Goal: Navigation & Orientation: Find specific page/section

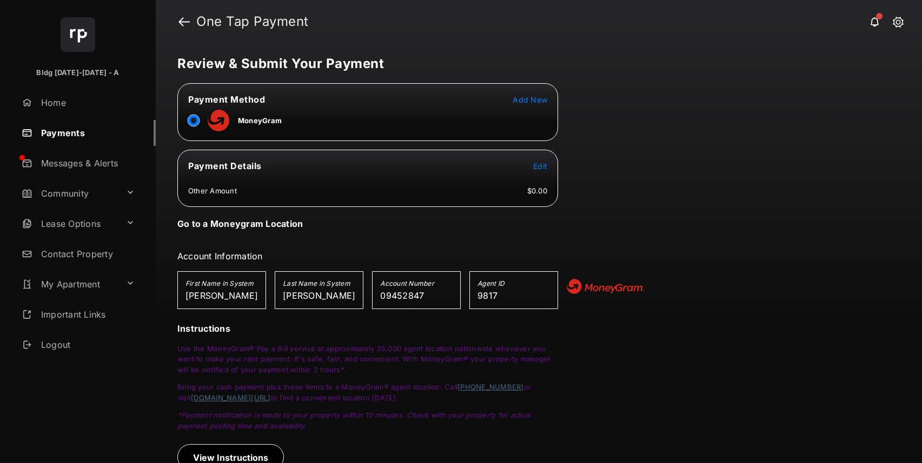
click at [531, 94] on button "Add New" at bounding box center [530, 99] width 35 height 11
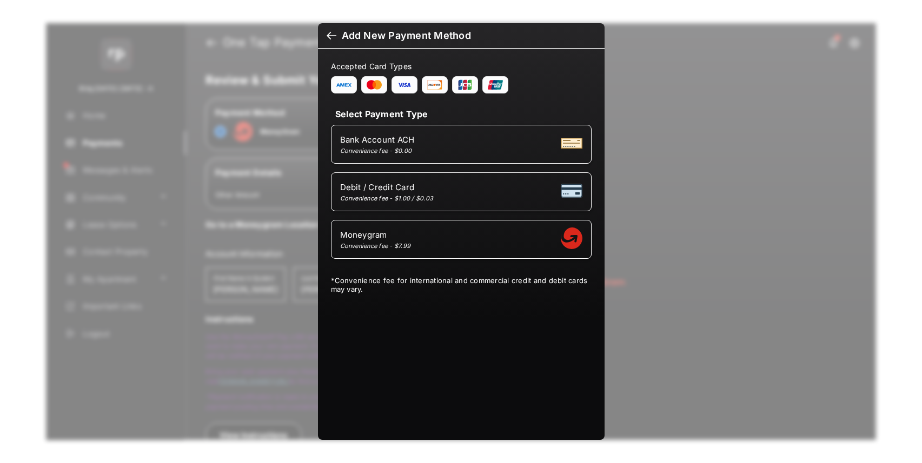
click at [446, 138] on div "Bank Account ACH Convenience fee - $0.00" at bounding box center [461, 144] width 242 height 21
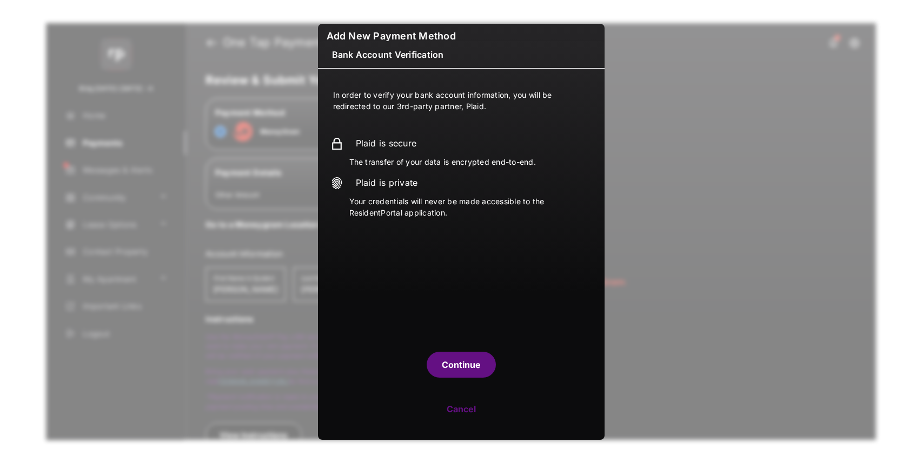
click at [464, 410] on button "Cancel" at bounding box center [461, 409] width 287 height 26
select select "**"
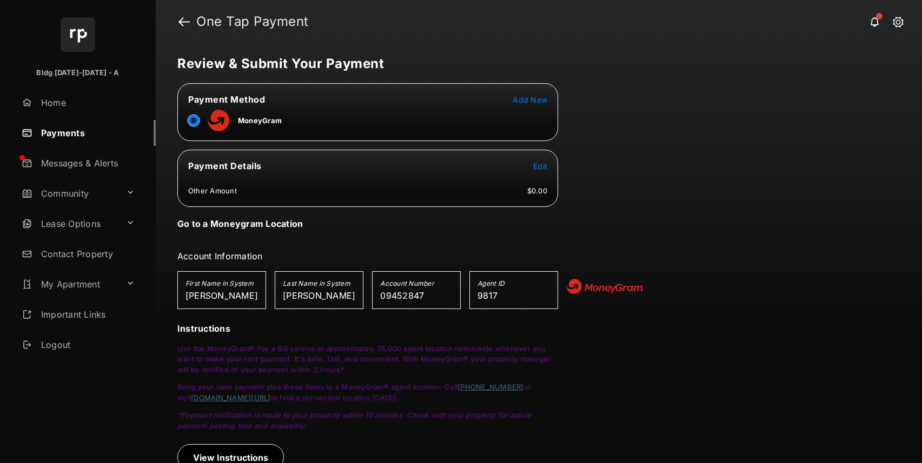
click at [531, 93] on table "Payment Method Add New MoneyGram" at bounding box center [368, 111] width 380 height 39
click at [192, 118] on div at bounding box center [193, 120] width 11 height 16
click at [528, 99] on span "Add New" at bounding box center [530, 99] width 35 height 9
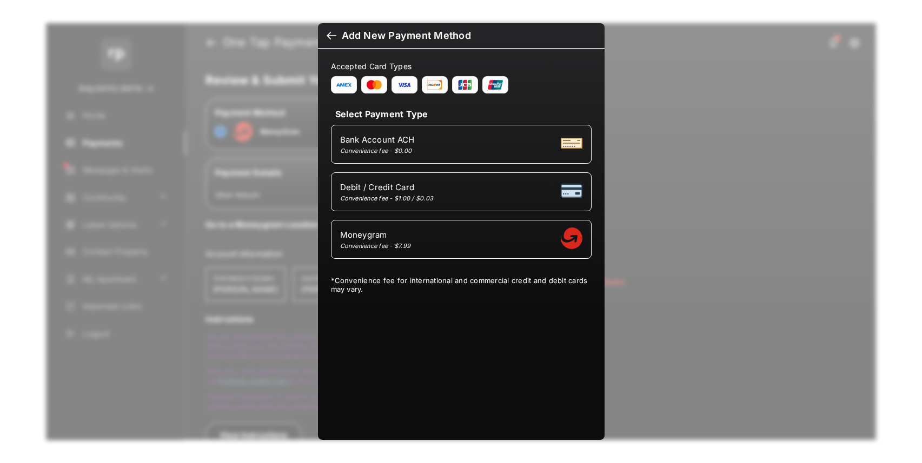
click at [425, 186] on span "Debit / Credit Card" at bounding box center [387, 187] width 94 height 10
select select "**"
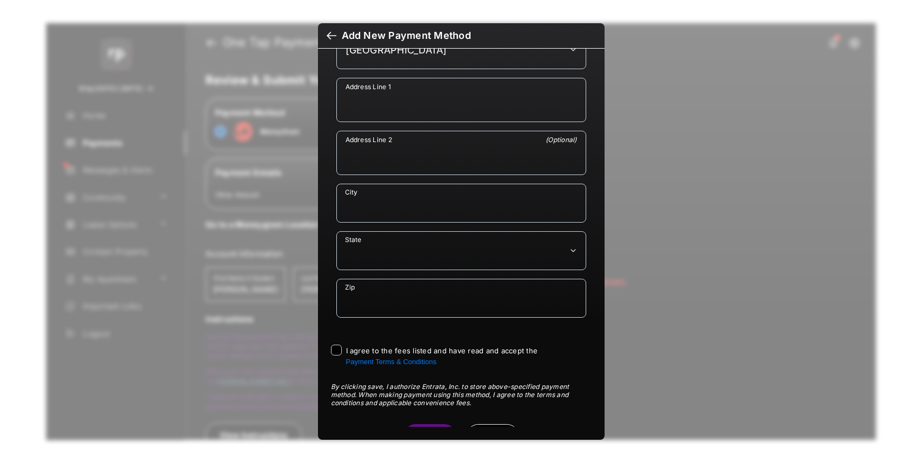
scroll to position [590, 0]
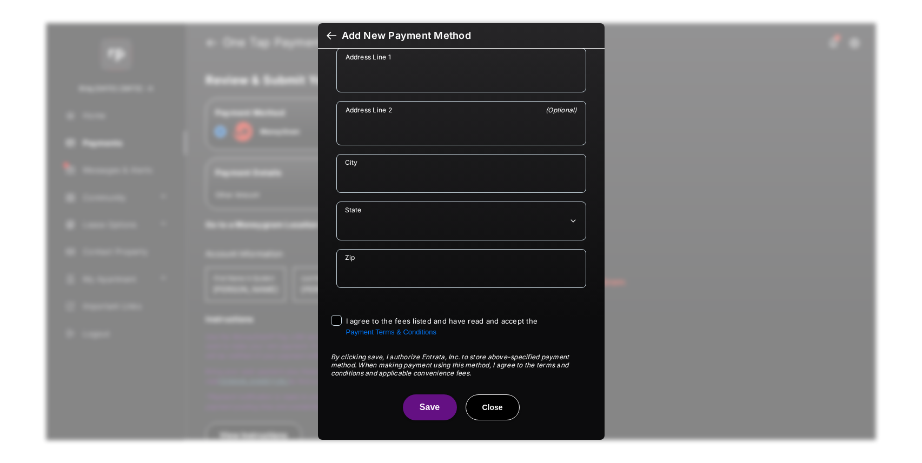
click at [500, 404] on button "Close" at bounding box center [493, 408] width 54 height 26
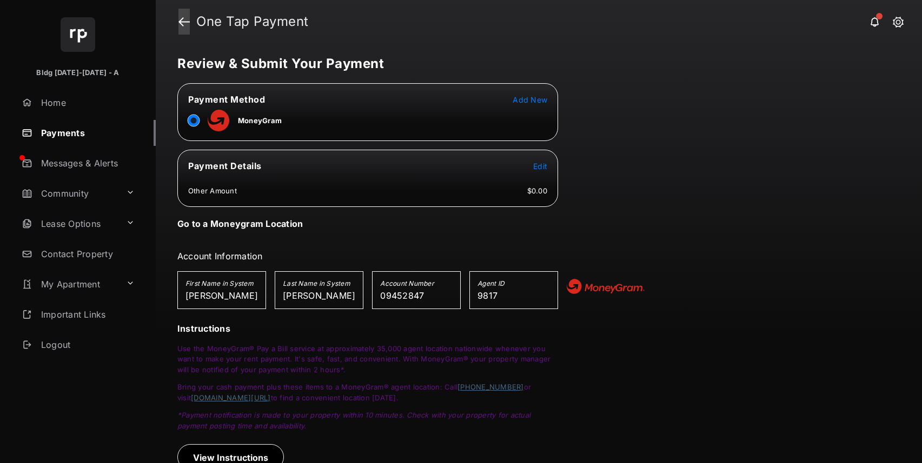
click at [178, 10] on link at bounding box center [183, 22] width 11 height 26
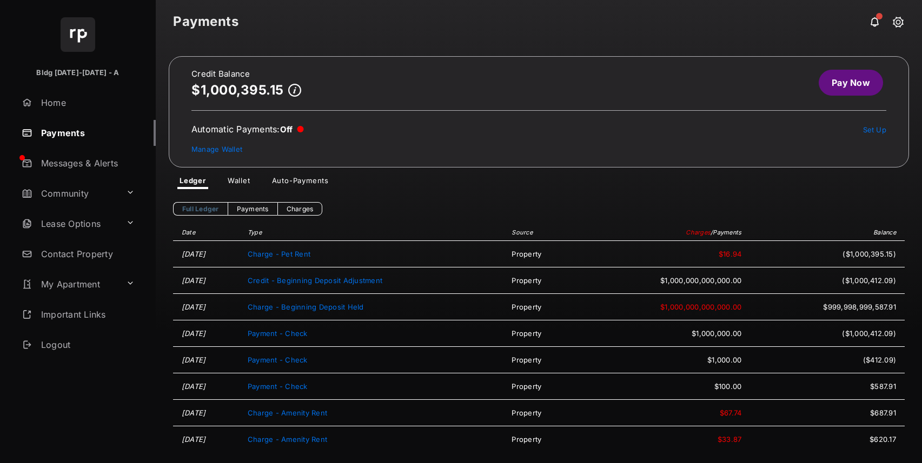
click at [207, 183] on link "Ledger" at bounding box center [193, 182] width 44 height 13
click at [256, 209] on link "Payments" at bounding box center [253, 209] width 50 height 14
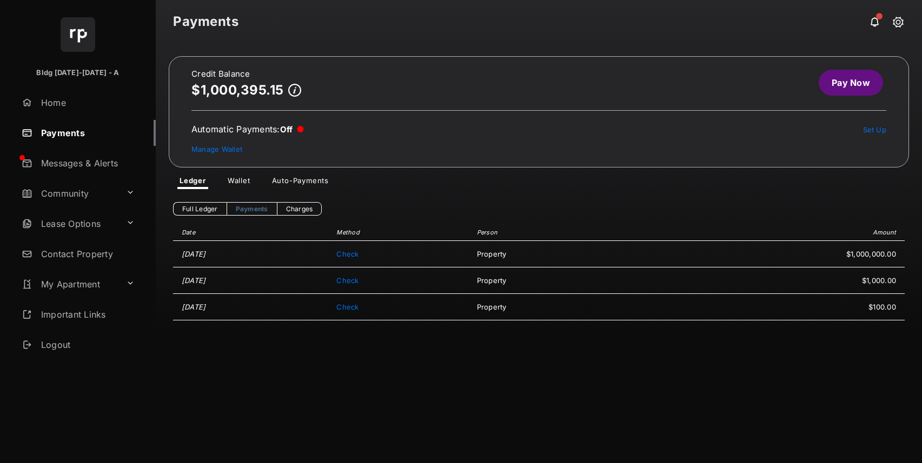
click at [292, 207] on link "Charges" at bounding box center [299, 209] width 45 height 14
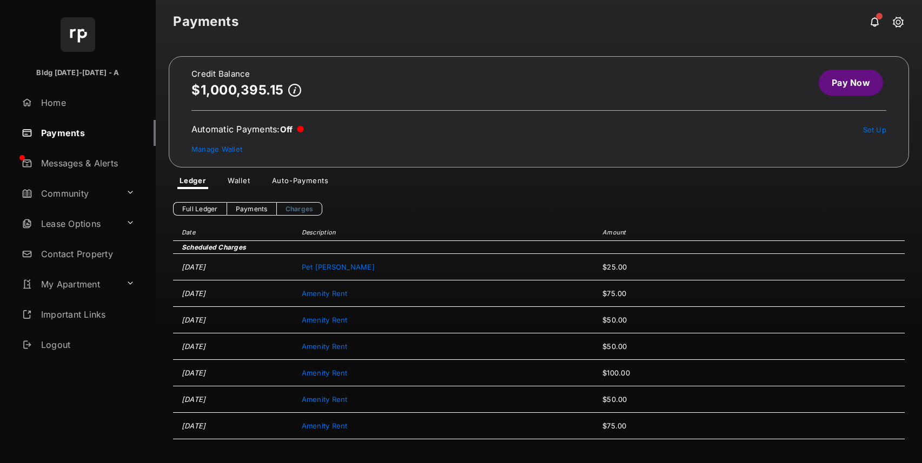
click at [249, 181] on link "Wallet" at bounding box center [239, 182] width 40 height 13
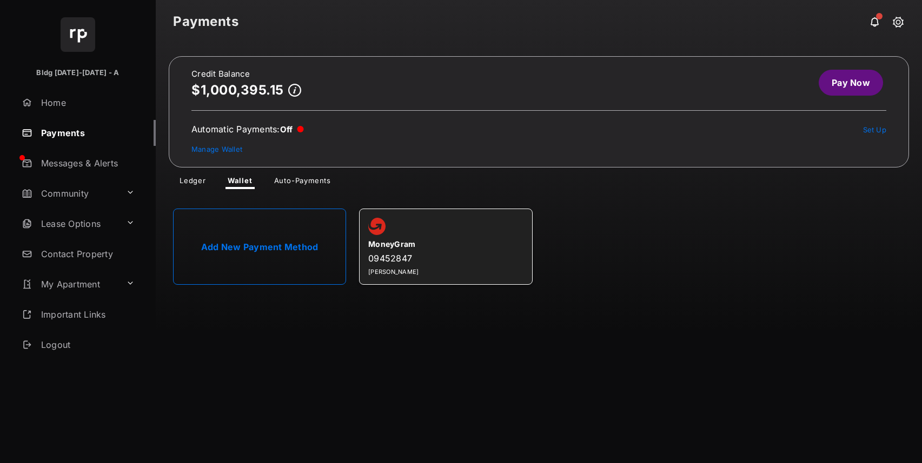
click at [276, 182] on link "Auto-Payments" at bounding box center [302, 182] width 74 height 13
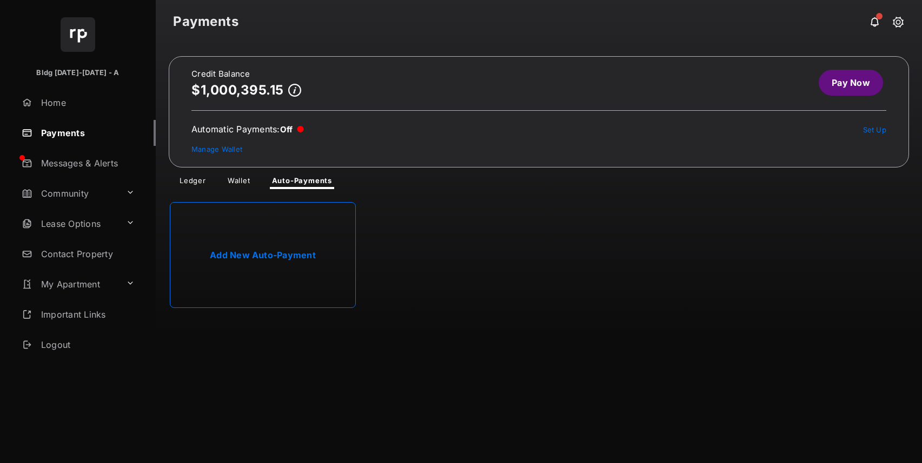
click at [199, 176] on link "Ledger" at bounding box center [193, 182] width 44 height 13
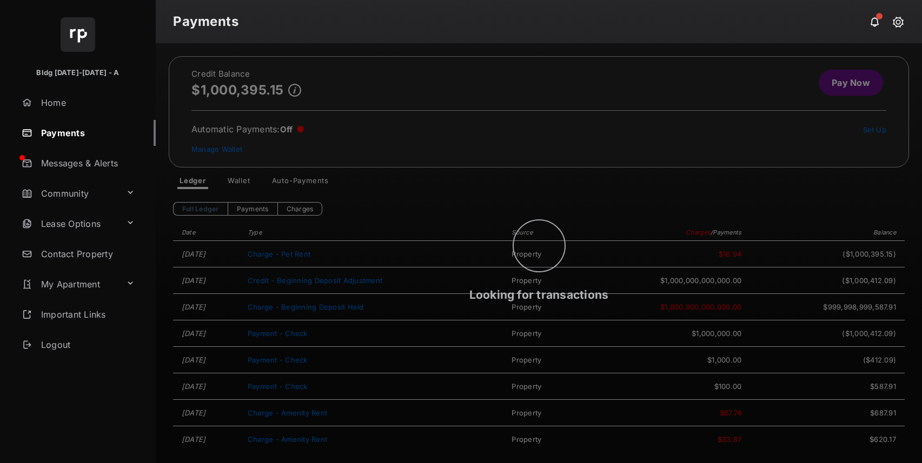
click at [53, 101] on link "Home" at bounding box center [86, 103] width 138 height 26
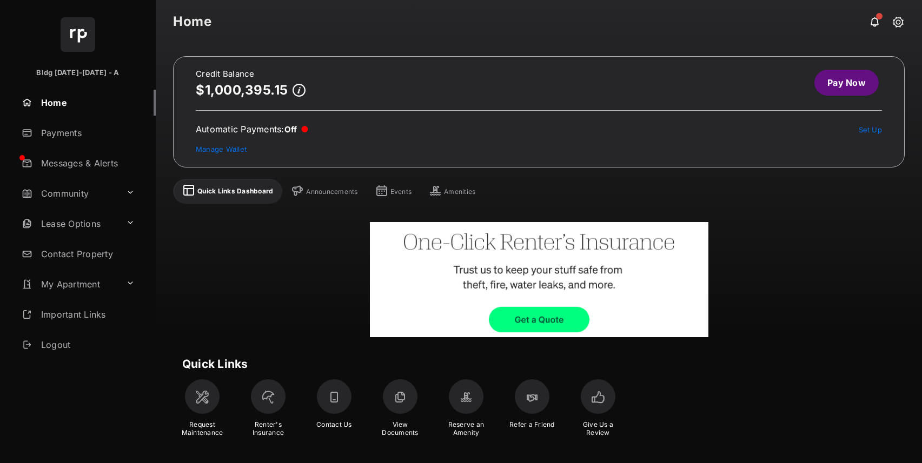
click at [330, 396] on div at bounding box center [334, 397] width 35 height 35
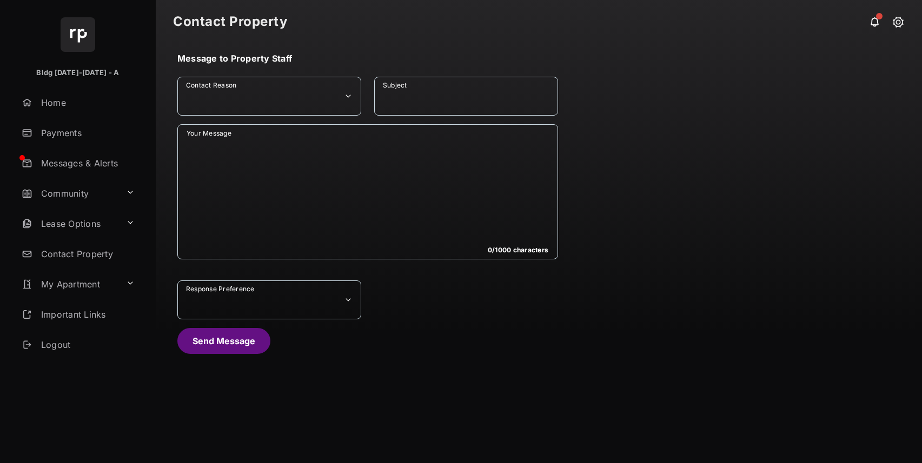
click at [83, 99] on link "Home" at bounding box center [86, 103] width 138 height 26
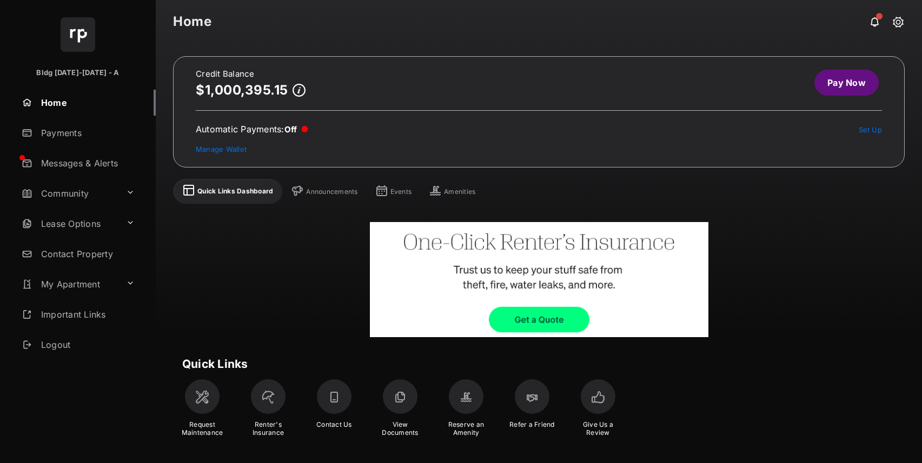
click at [323, 191] on div "Announcements" at bounding box center [331, 192] width 51 height 9
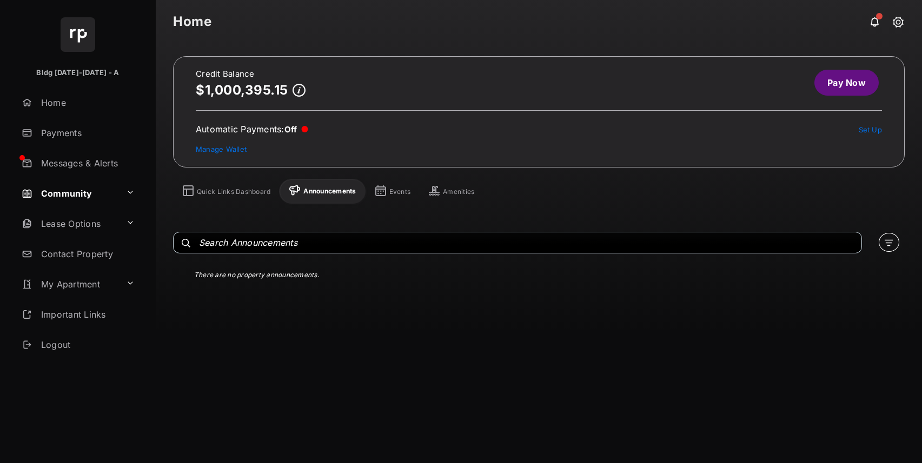
click at [389, 188] on div "Events" at bounding box center [400, 192] width 22 height 9
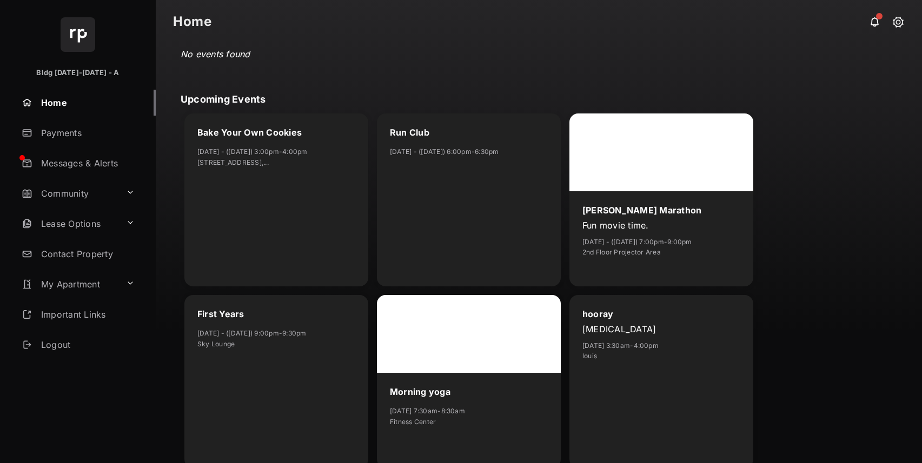
scroll to position [252, 0]
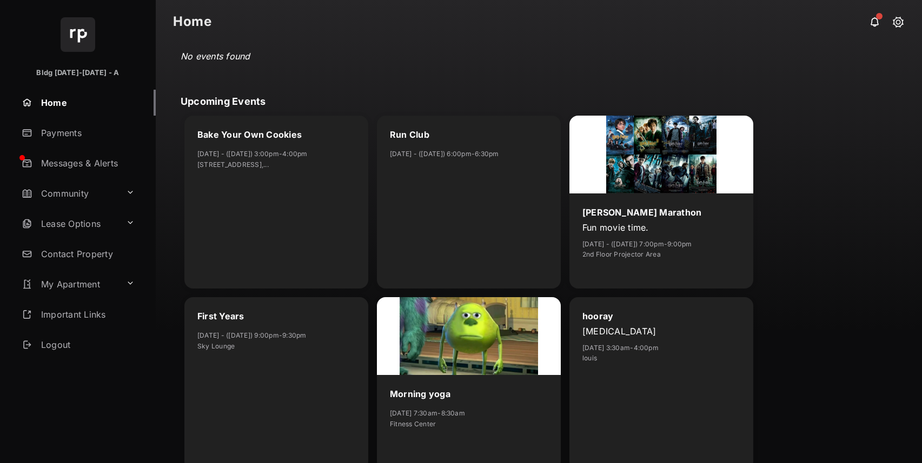
click at [472, 364] on div at bounding box center [469, 336] width 184 height 78
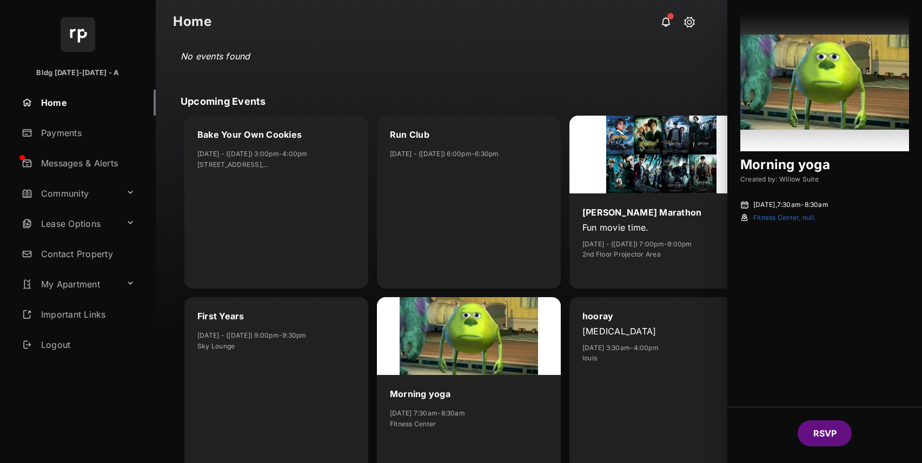
click at [694, 61] on div "No events found" at bounding box center [539, 57] width 724 height 33
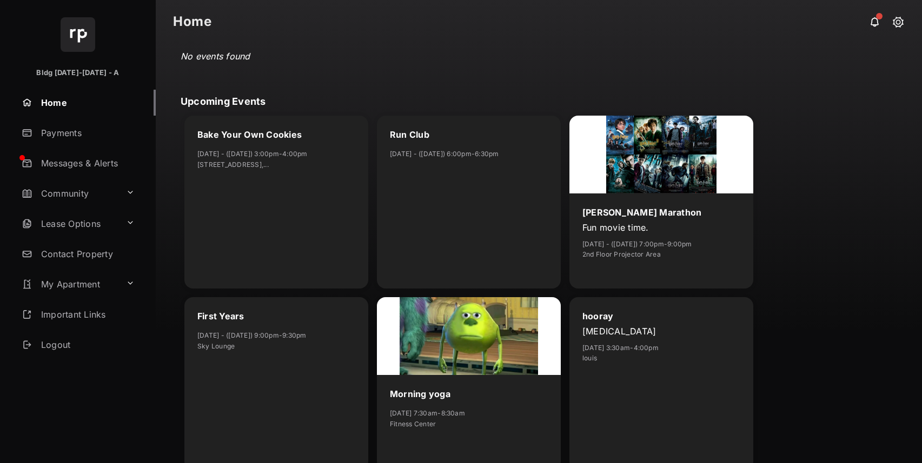
click at [689, 178] on div at bounding box center [661, 155] width 184 height 78
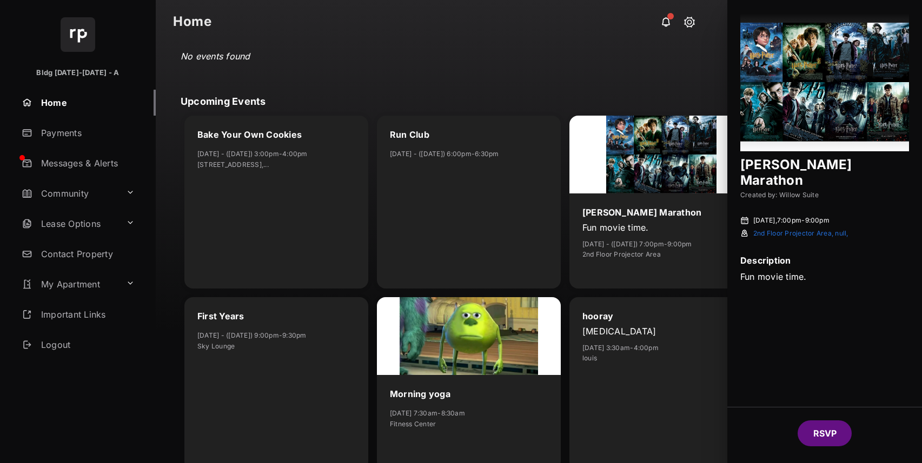
click at [651, 64] on div "No events found" at bounding box center [539, 57] width 724 height 33
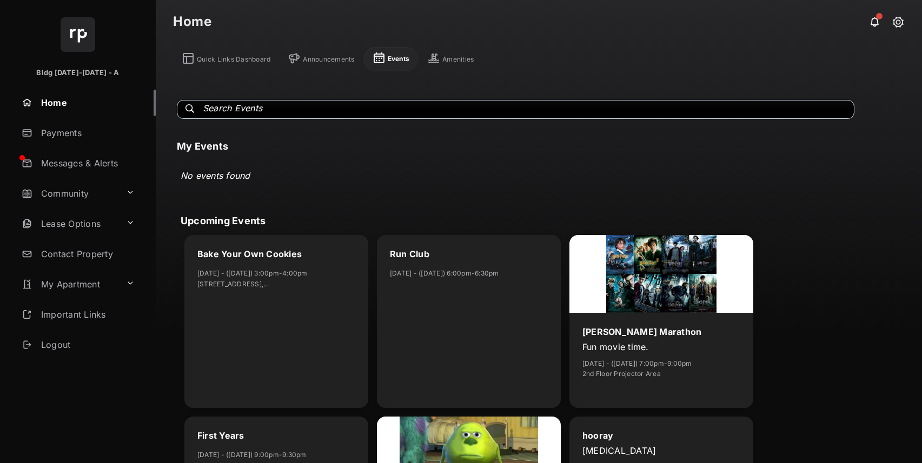
scroll to position [0, 0]
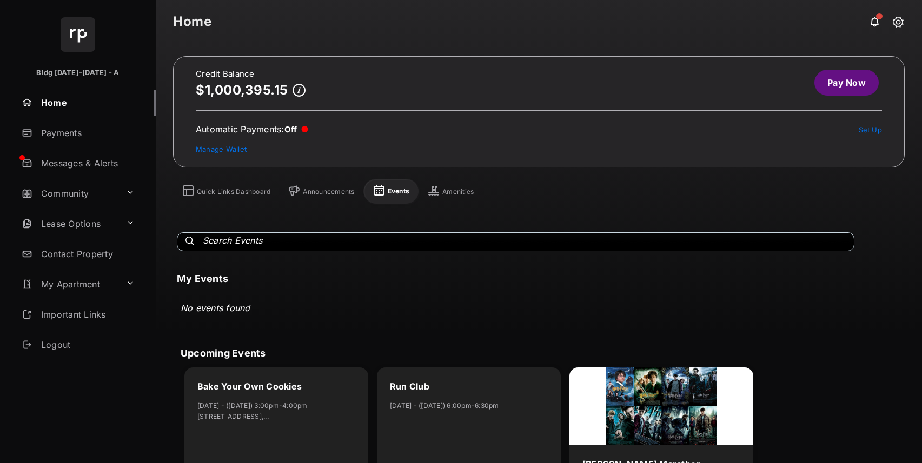
click at [461, 192] on div "Amenities" at bounding box center [457, 192] width 31 height 9
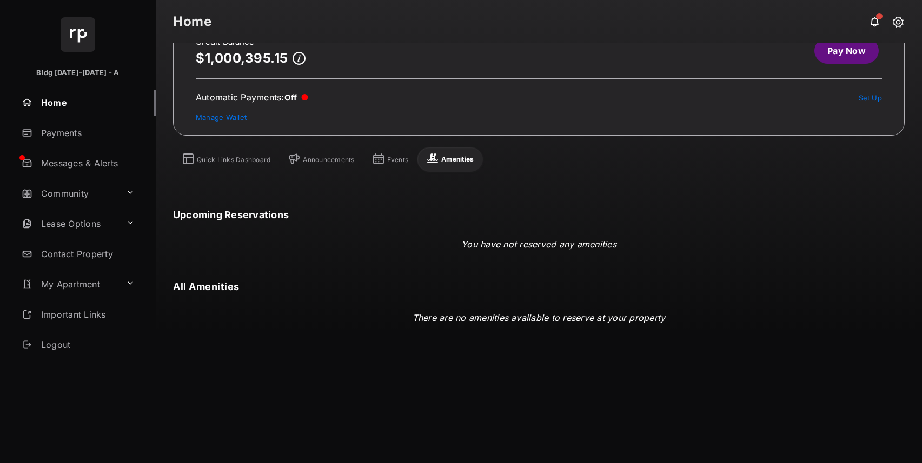
scroll to position [22, 0]
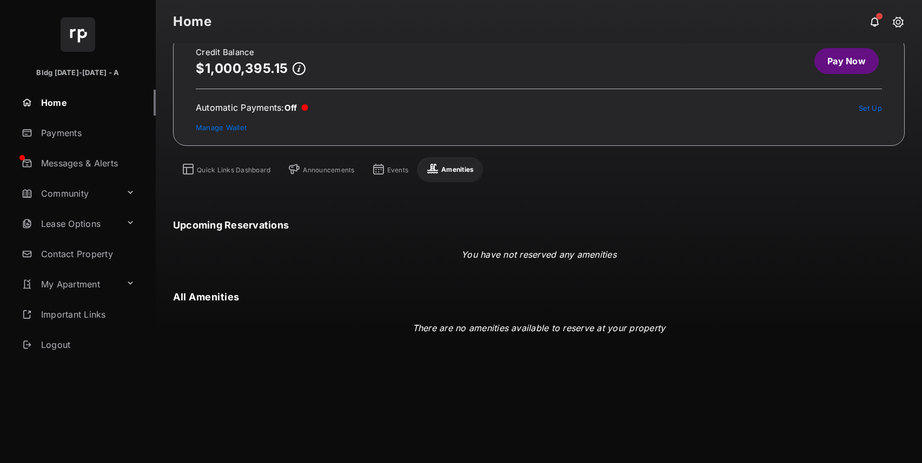
click at [268, 171] on div "Quick Links Dashboard" at bounding box center [234, 170] width 74 height 9
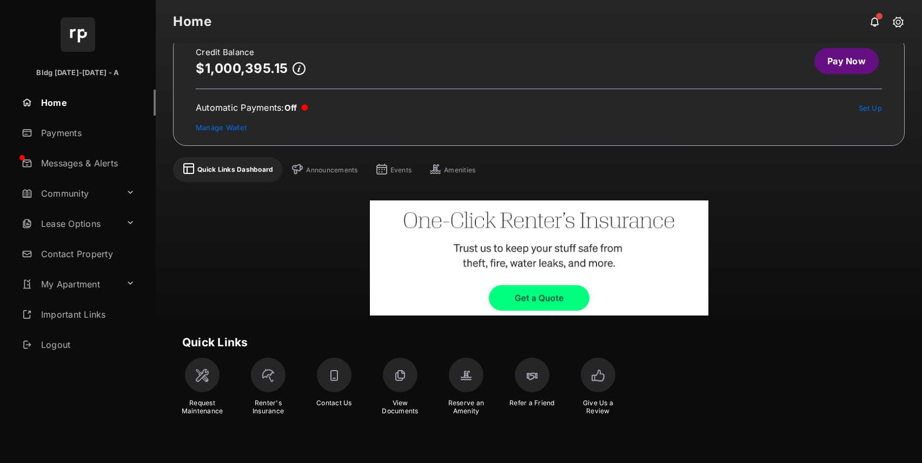
click at [45, 132] on link "Payments" at bounding box center [86, 133] width 138 height 26
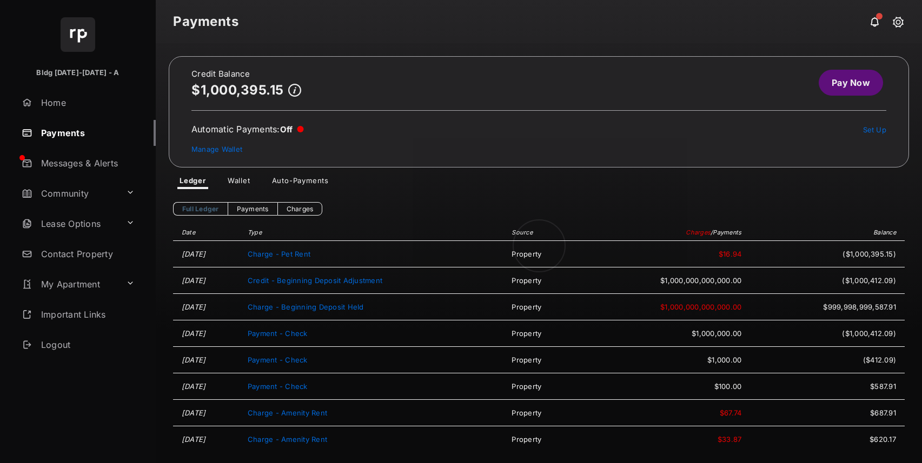
click at [56, 164] on link "Messages & Alerts" at bounding box center [86, 163] width 138 height 26
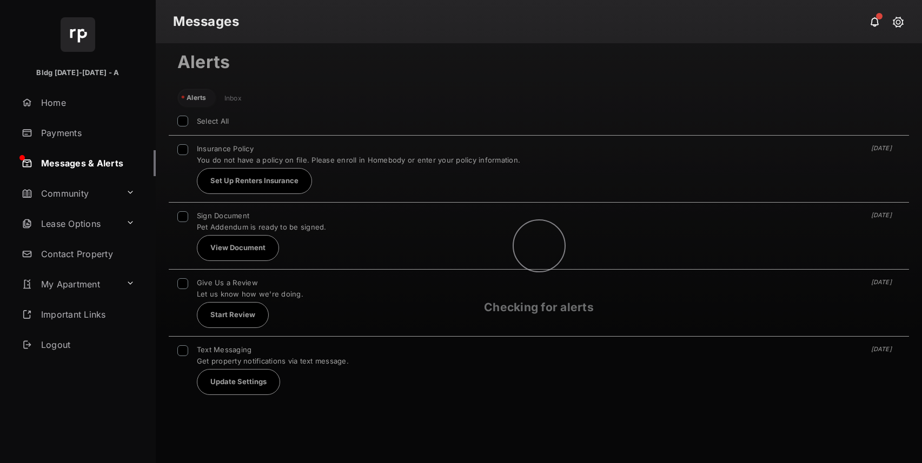
scroll to position [289, 732]
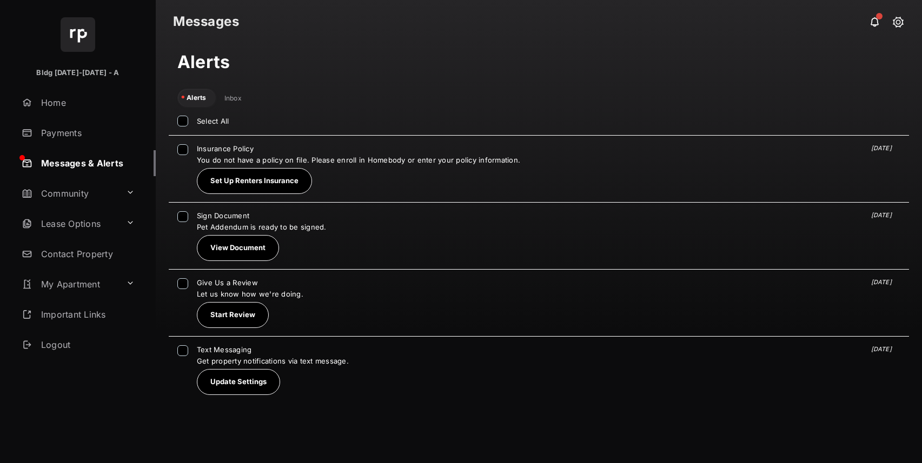
click at [230, 98] on div "Inbox" at bounding box center [232, 98] width 17 height 9
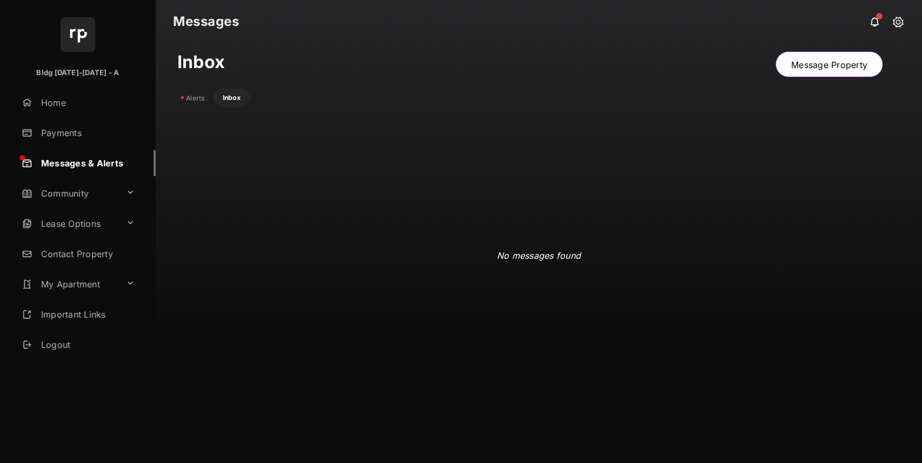
click at [836, 67] on link "Message Property" at bounding box center [829, 64] width 108 height 26
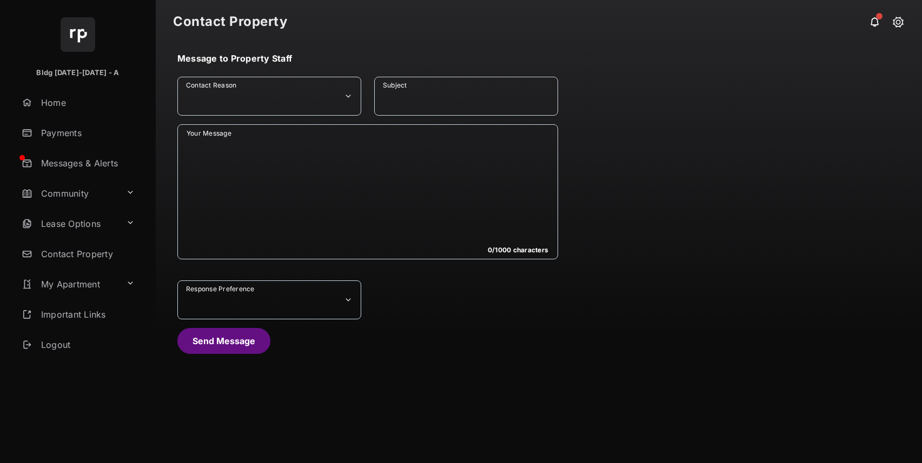
click at [345, 108] on select "**********" at bounding box center [269, 96] width 184 height 39
click at [75, 181] on link "Community" at bounding box center [69, 194] width 104 height 26
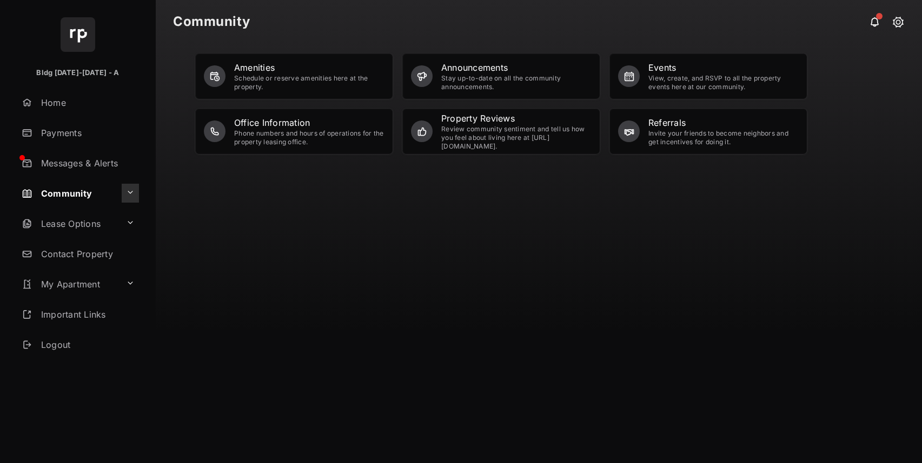
click at [129, 190] on button at bounding box center [130, 193] width 17 height 19
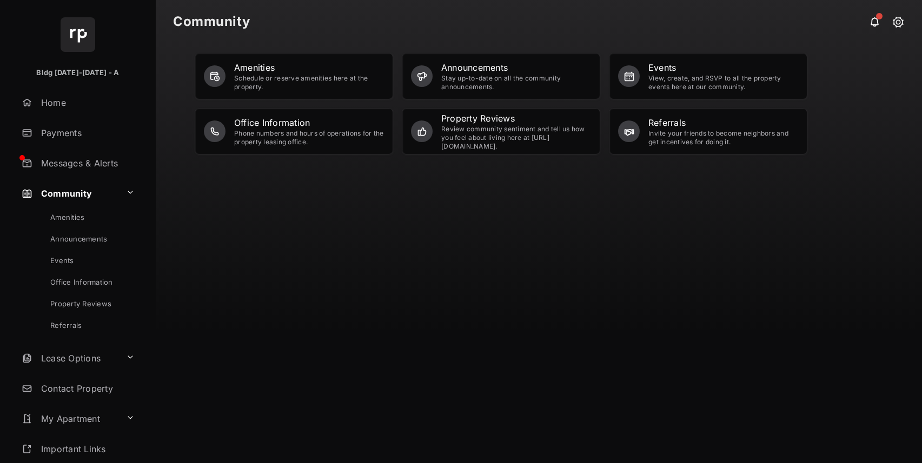
click at [657, 130] on div "Invite your friends to become neighbors and get incentives for doing it." at bounding box center [723, 137] width 150 height 17
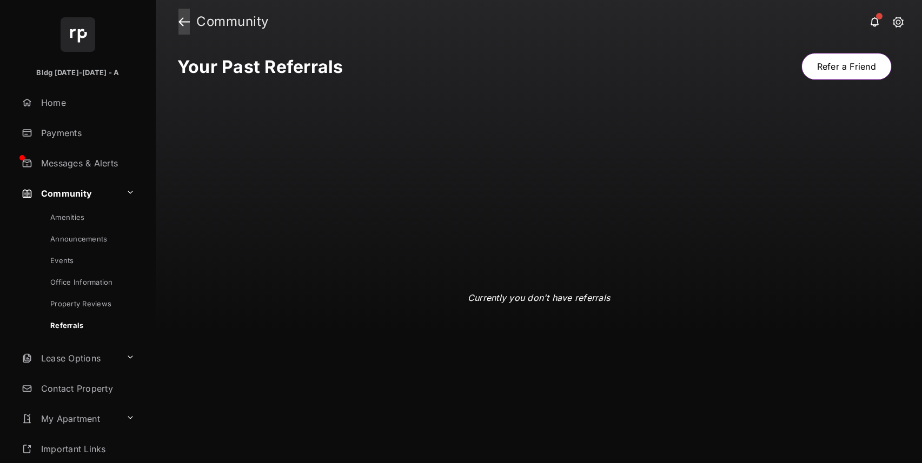
click at [188, 24] on link at bounding box center [183, 22] width 11 height 26
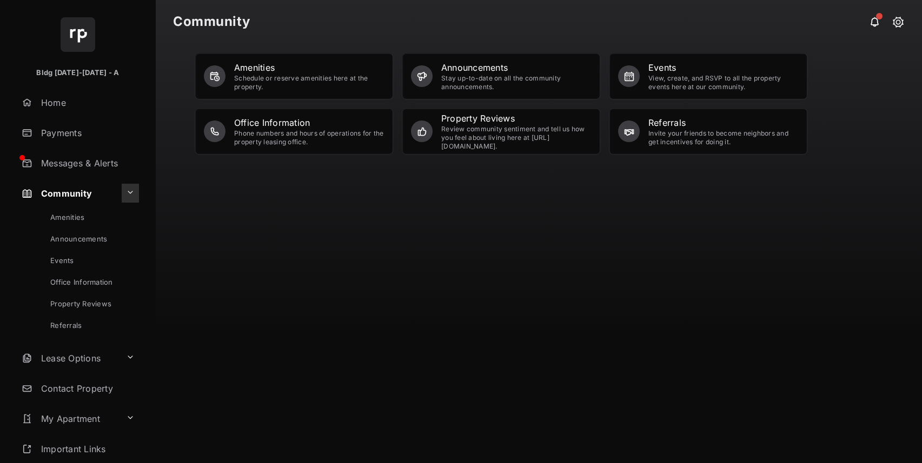
click at [129, 187] on button at bounding box center [130, 193] width 17 height 19
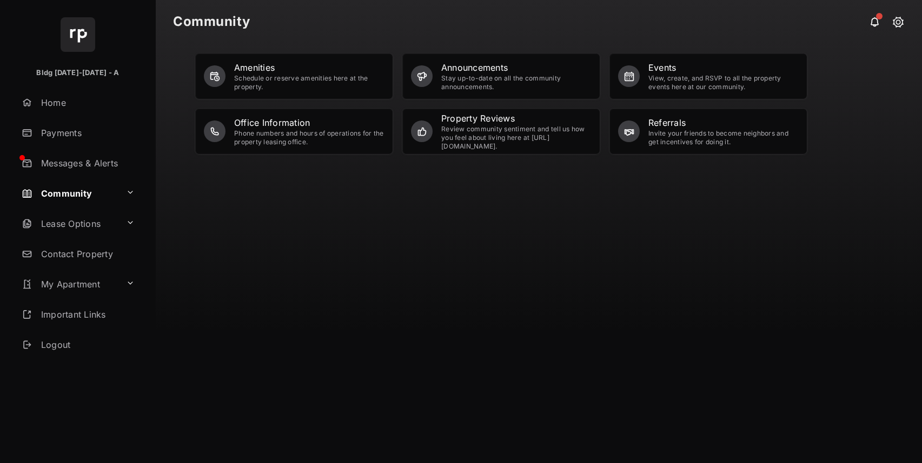
click at [117, 223] on link "Lease Options" at bounding box center [69, 224] width 104 height 26
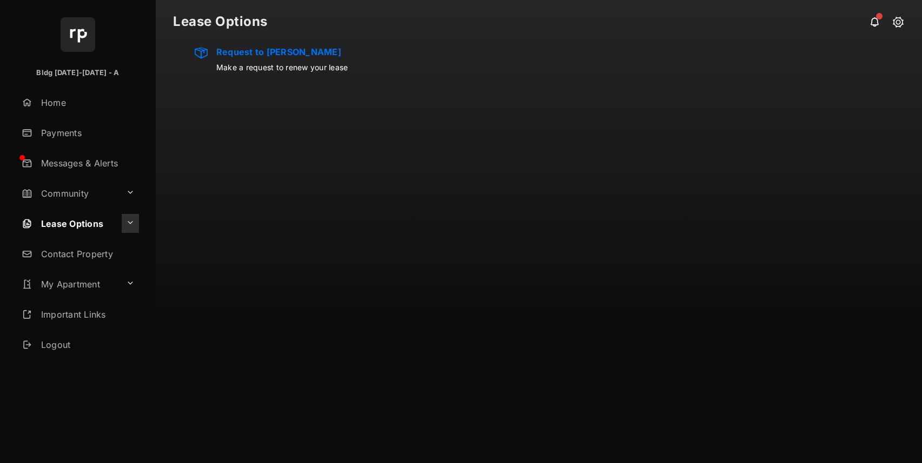
click at [129, 224] on button at bounding box center [130, 223] width 17 height 19
click at [260, 52] on h2 "Request to [PERSON_NAME]" at bounding box center [281, 51] width 131 height 11
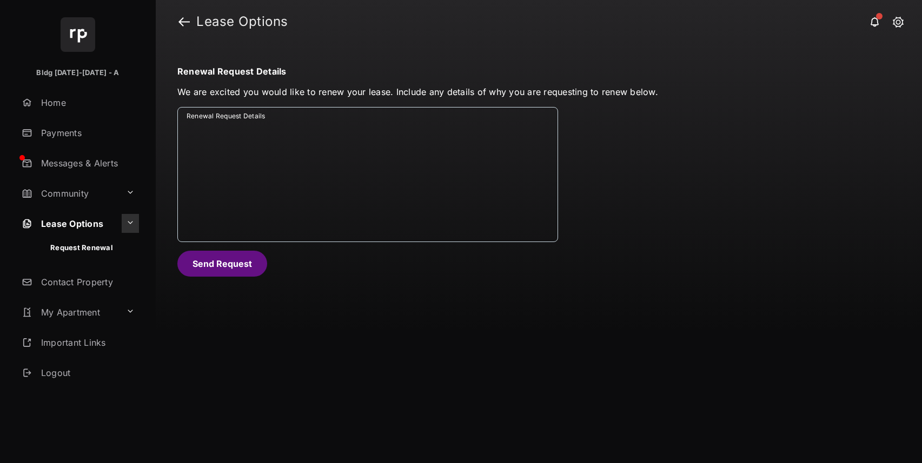
click at [132, 221] on button at bounding box center [130, 223] width 17 height 19
click at [95, 244] on link "Contact Property" at bounding box center [86, 254] width 138 height 26
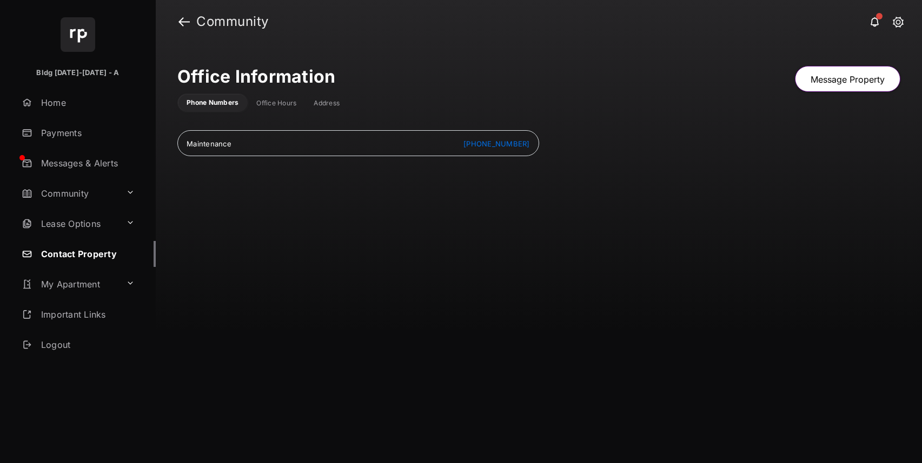
click at [262, 98] on li "Office Hours" at bounding box center [276, 103] width 57 height 17
click at [263, 101] on div "Office Hours" at bounding box center [276, 103] width 40 height 9
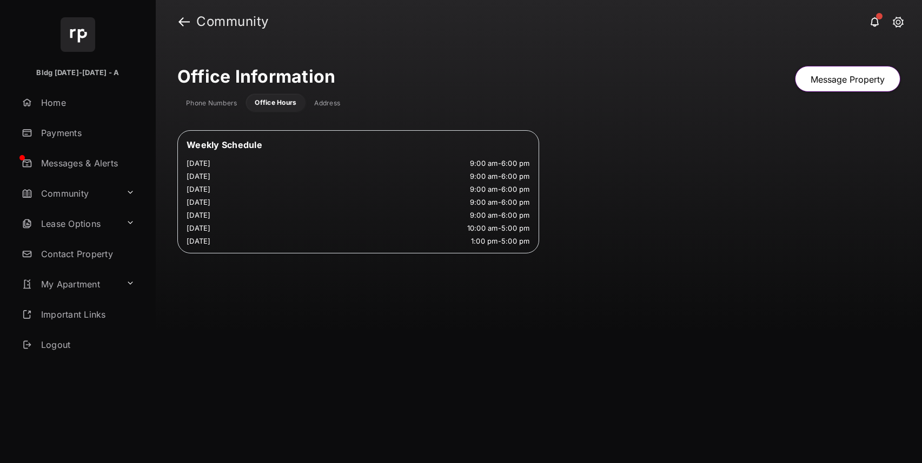
click at [331, 101] on div "Address" at bounding box center [327, 103] width 26 height 9
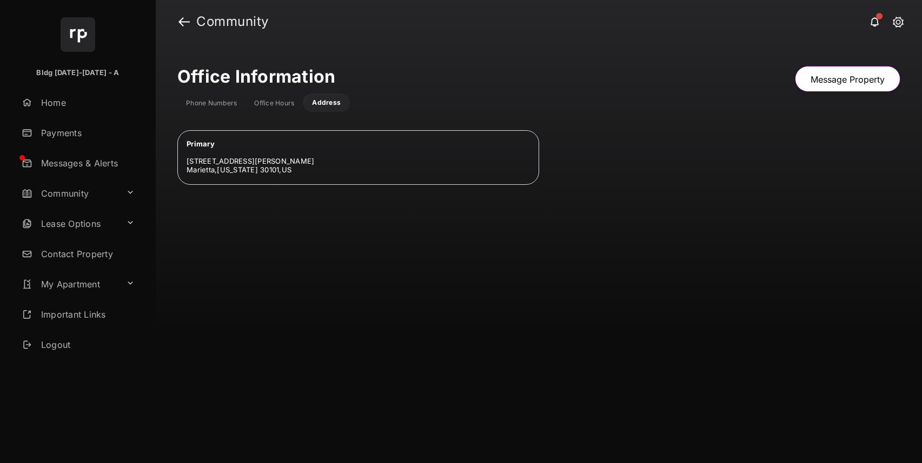
click at [93, 284] on link "My Apartment" at bounding box center [69, 284] width 104 height 26
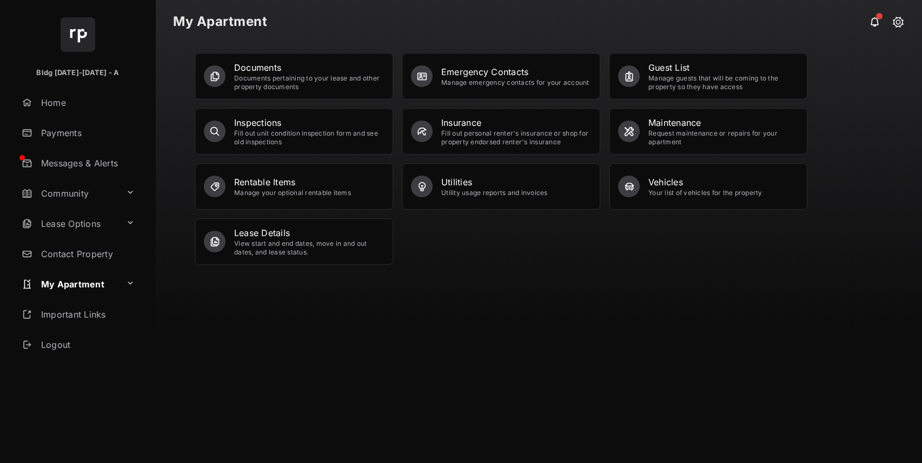
click at [256, 77] on div "Documents pertaining to your lease and other property documents" at bounding box center [309, 82] width 150 height 17
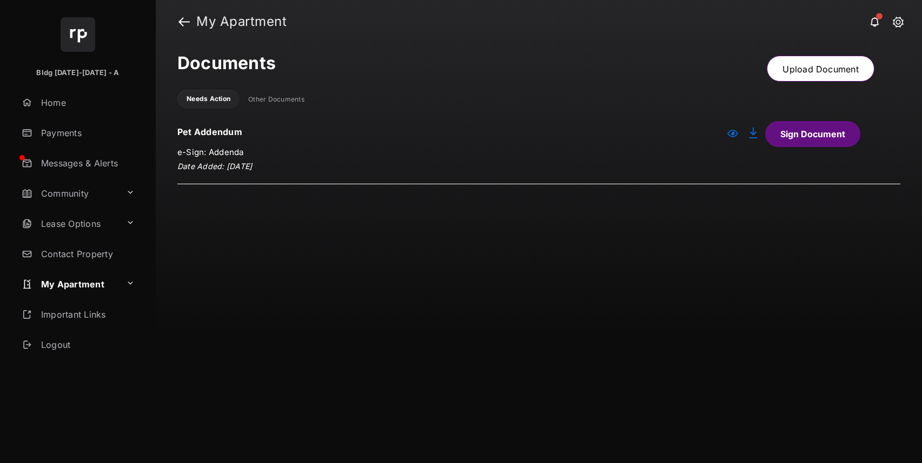
click at [281, 96] on div "Other Documents" at bounding box center [276, 99] width 56 height 9
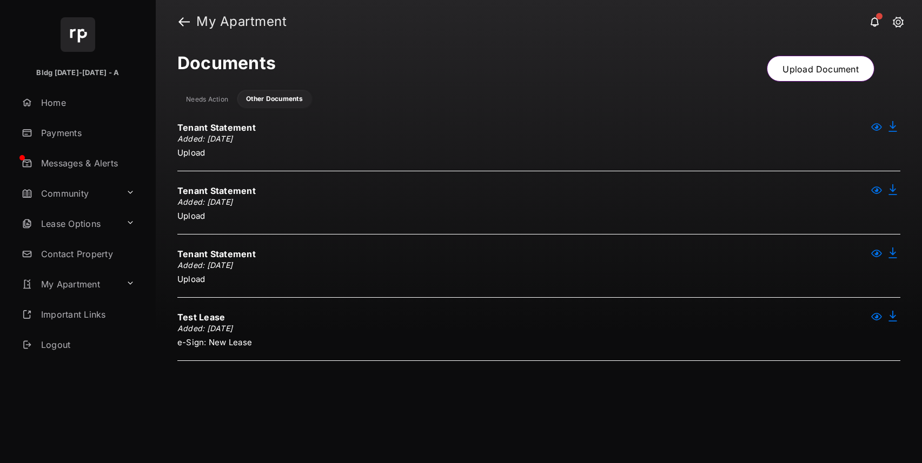
click at [202, 97] on div "Needs Action" at bounding box center [207, 99] width 42 height 9
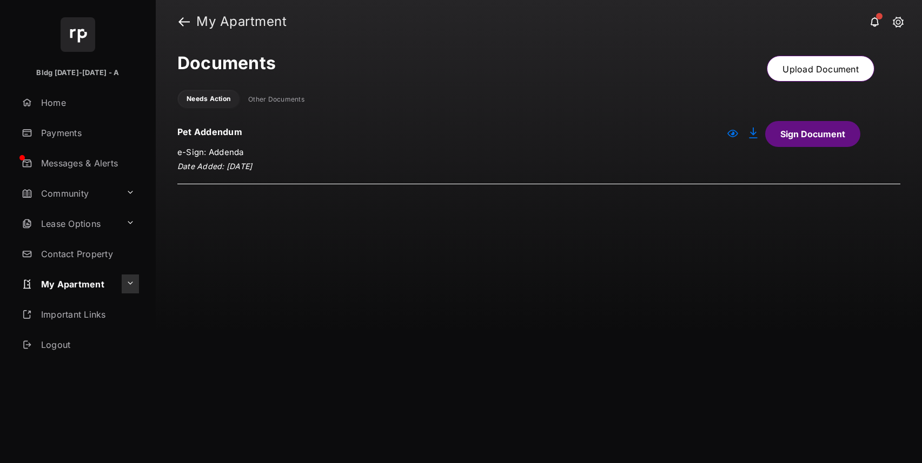
click at [136, 281] on button at bounding box center [130, 284] width 17 height 19
click at [105, 322] on link "Emergency Contacts" at bounding box center [88, 330] width 136 height 22
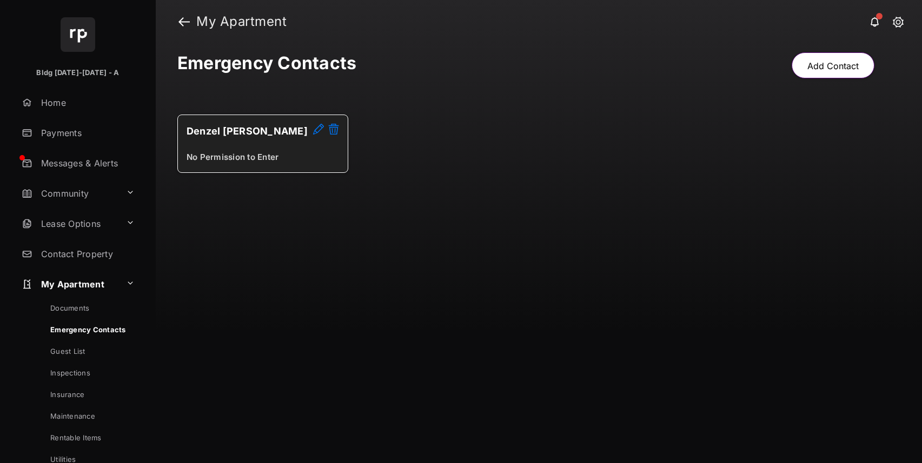
click at [76, 351] on link "Guest List" at bounding box center [88, 352] width 136 height 22
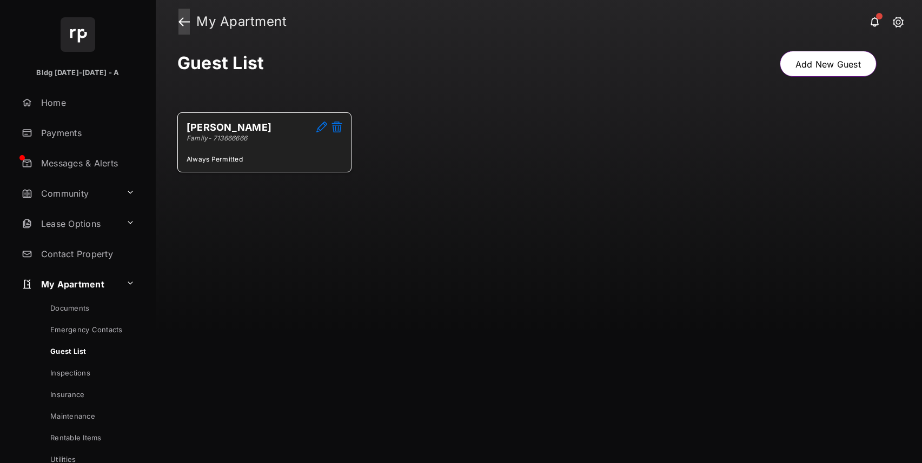
click at [187, 19] on link at bounding box center [183, 22] width 11 height 26
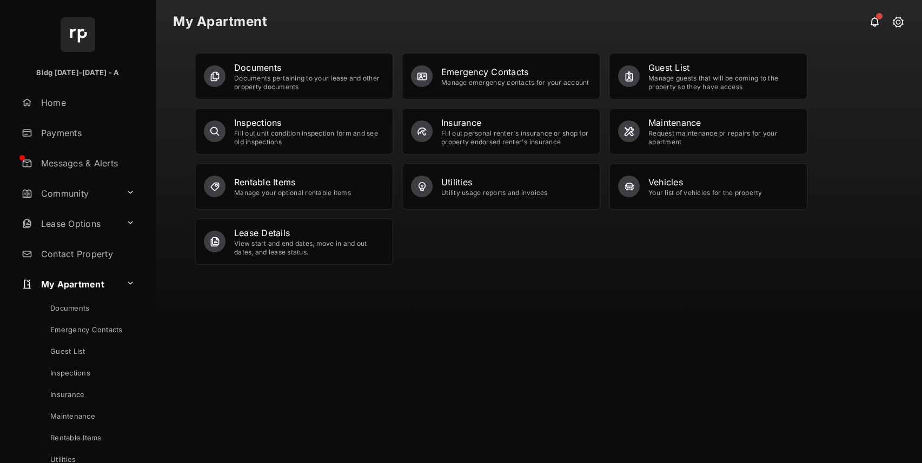
click at [293, 136] on div "Fill out unit condition inspection form and see old inspections" at bounding box center [309, 137] width 150 height 17
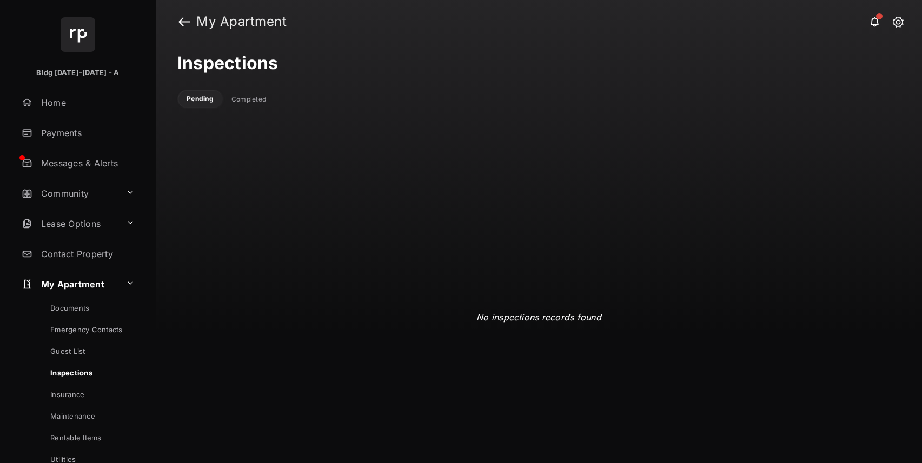
click at [248, 107] on li "Completed" at bounding box center [249, 99] width 52 height 17
click at [248, 96] on div "Completed" at bounding box center [248, 99] width 35 height 9
click at [195, 101] on div "Pending" at bounding box center [199, 99] width 26 height 9
click at [185, 23] on link at bounding box center [183, 22] width 11 height 26
click at [73, 386] on link "Insurance" at bounding box center [88, 395] width 136 height 22
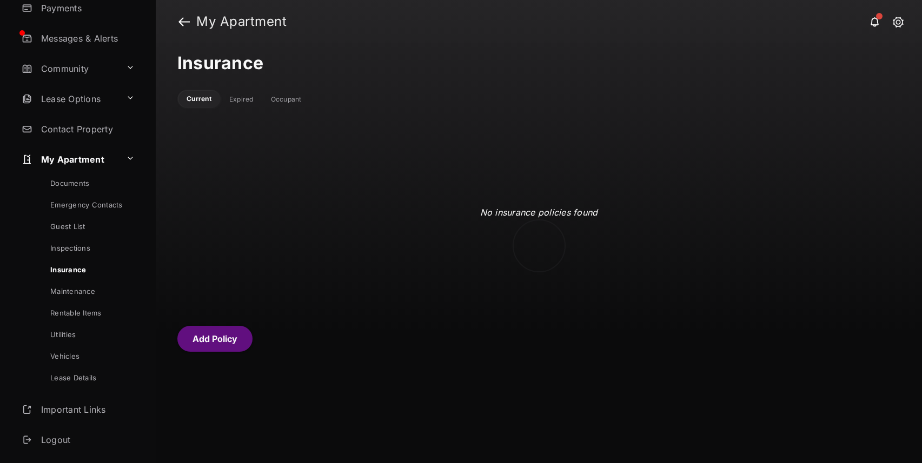
scroll to position [135, 0]
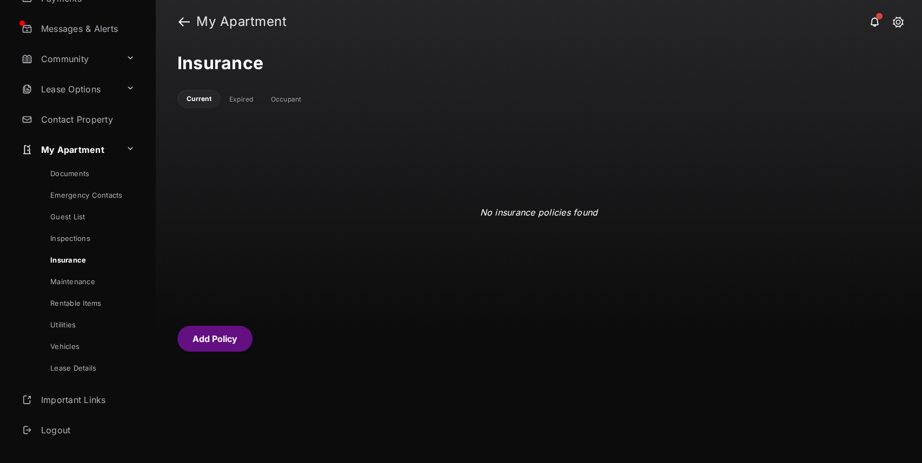
click at [88, 282] on link "Maintenance" at bounding box center [88, 282] width 136 height 22
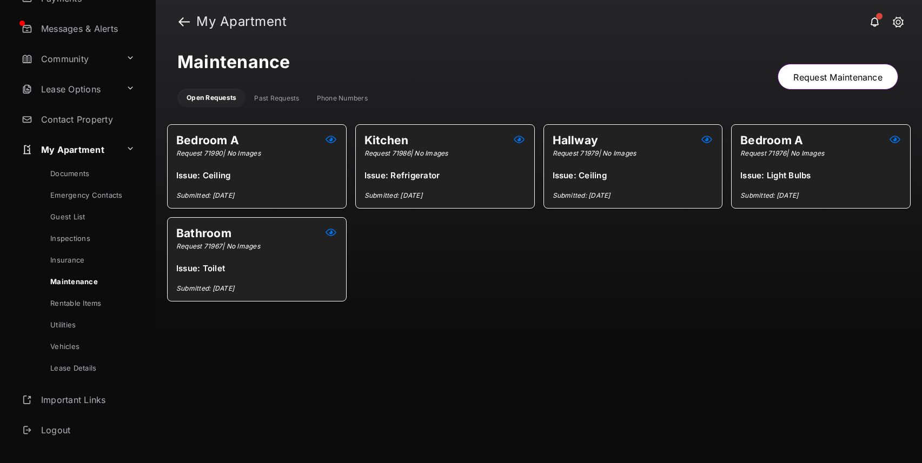
click at [285, 96] on div "Past Requests" at bounding box center [276, 98] width 45 height 9
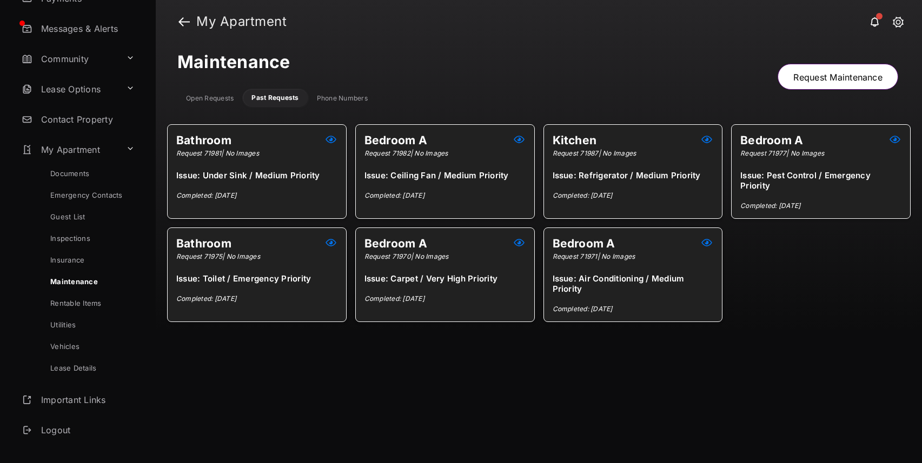
click at [341, 96] on div "Phone Numbers" at bounding box center [342, 98] width 51 height 9
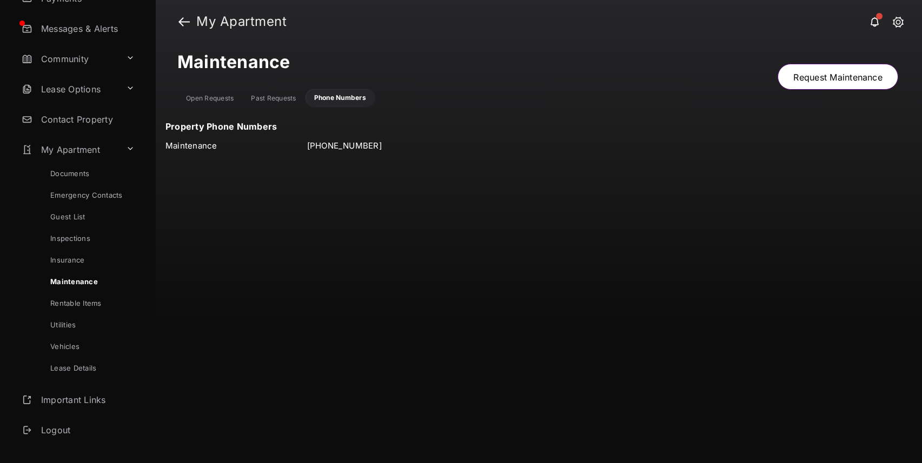
click at [222, 98] on div "Open Requests" at bounding box center [210, 98] width 48 height 9
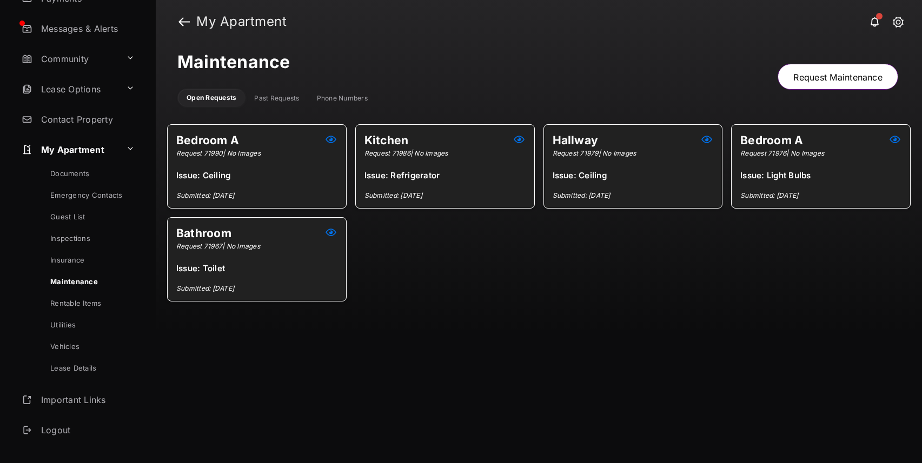
click at [831, 72] on link "Request Maintenance" at bounding box center [837, 77] width 121 height 26
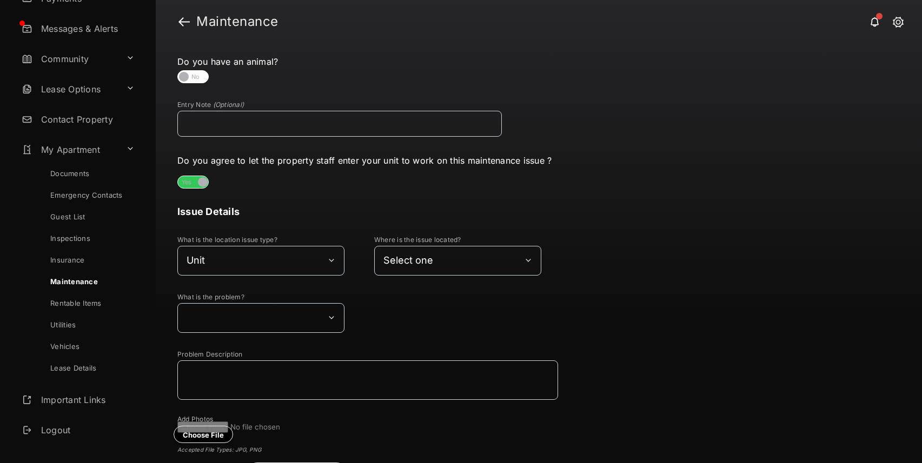
scroll to position [85, 0]
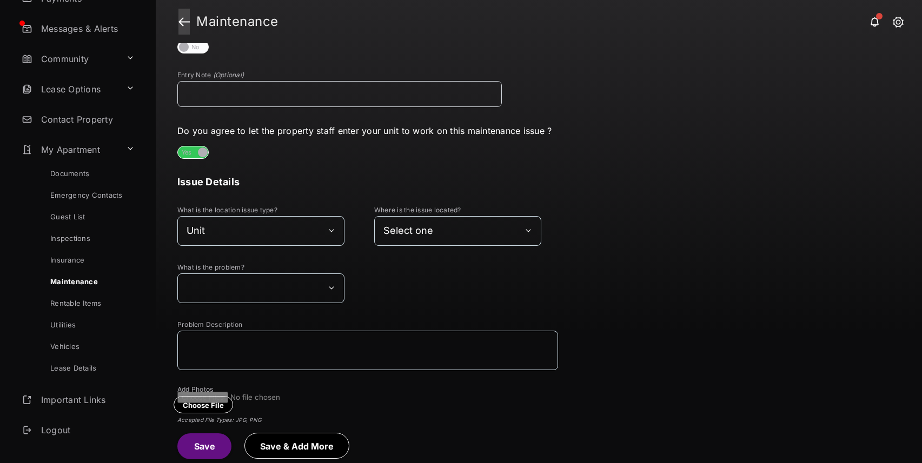
click at [187, 21] on link at bounding box center [183, 22] width 11 height 26
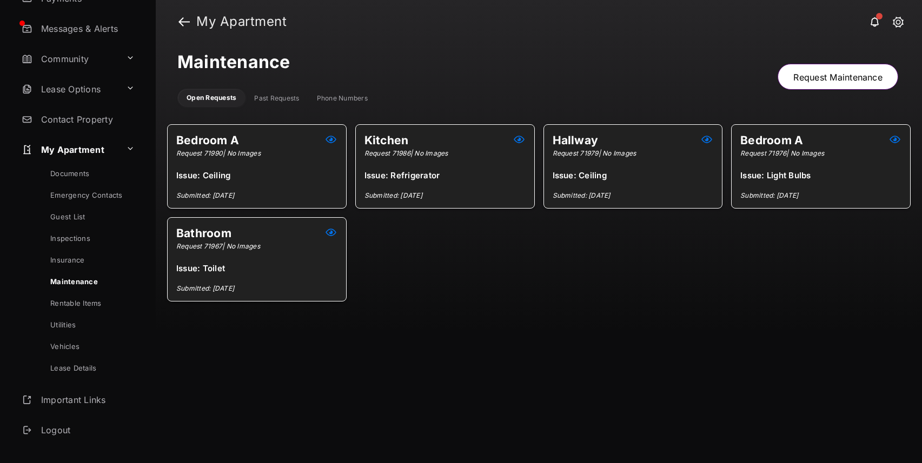
click at [87, 302] on link "Rentable Items" at bounding box center [88, 303] width 136 height 22
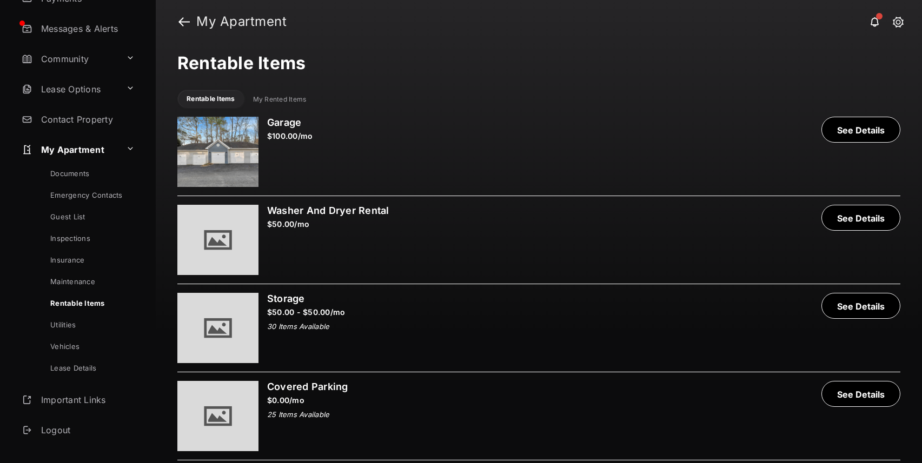
click at [300, 97] on div "My Rented Items" at bounding box center [280, 99] width 54 height 9
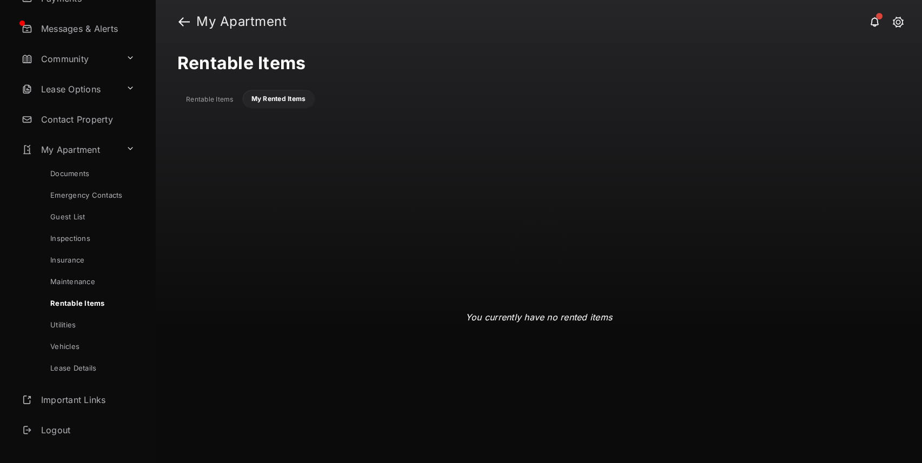
click at [225, 98] on div at bounding box center [539, 253] width 766 height 420
click at [225, 98] on div "Rentable Items" at bounding box center [210, 99] width 48 height 9
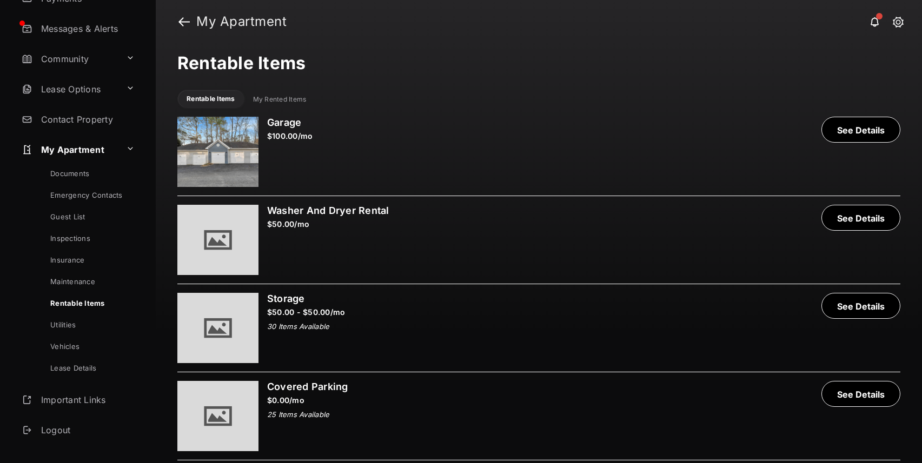
click at [844, 132] on button "See Details" at bounding box center [860, 130] width 79 height 26
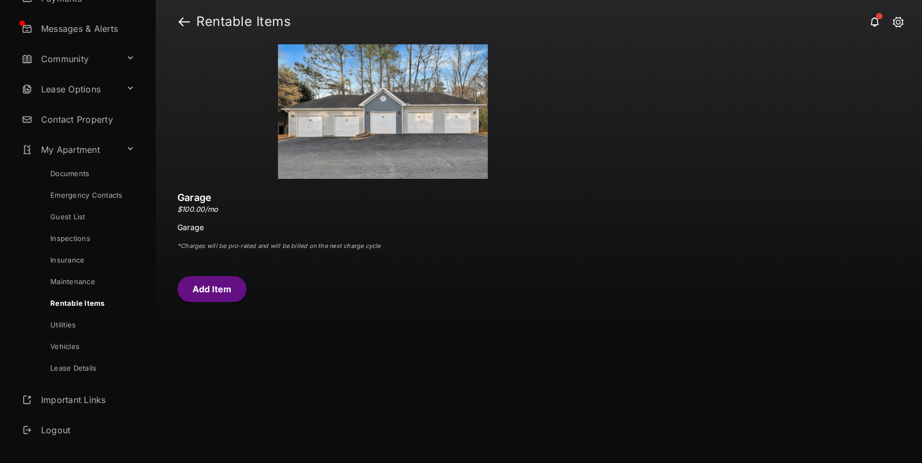
click at [68, 349] on link "Vehicles" at bounding box center [88, 347] width 136 height 22
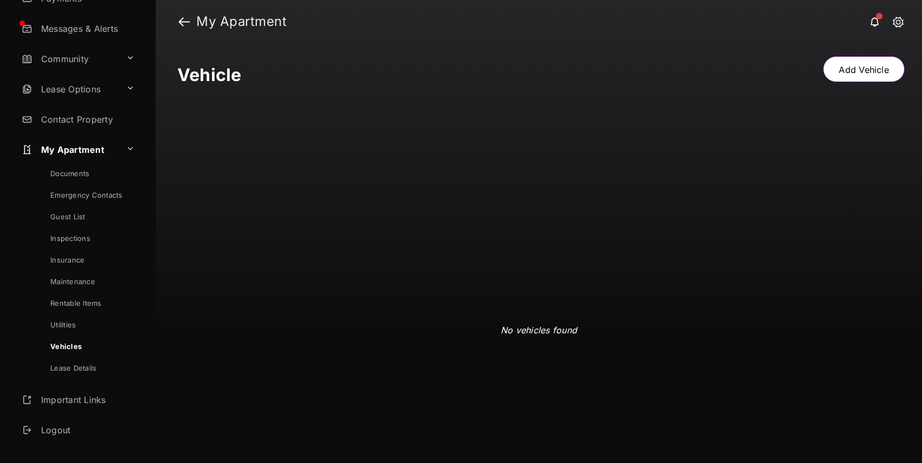
click at [71, 361] on link "Lease Details" at bounding box center [88, 371] width 136 height 28
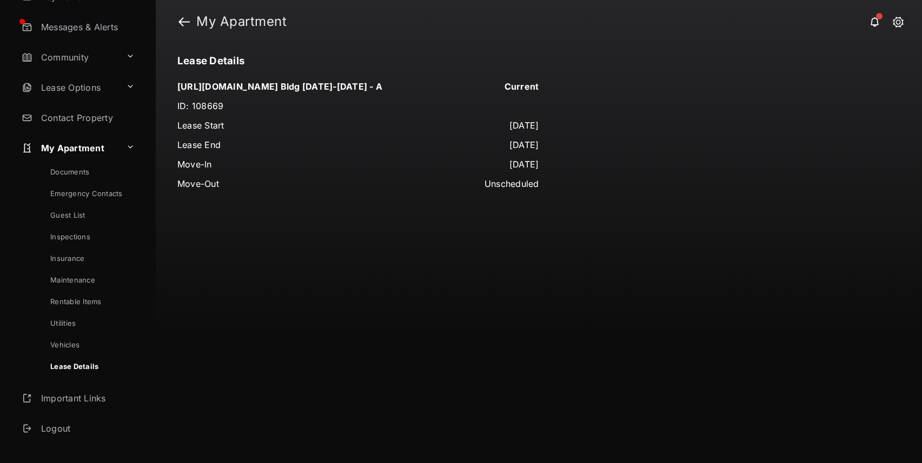
scroll to position [137, 0]
click at [131, 153] on button at bounding box center [130, 147] width 17 height 19
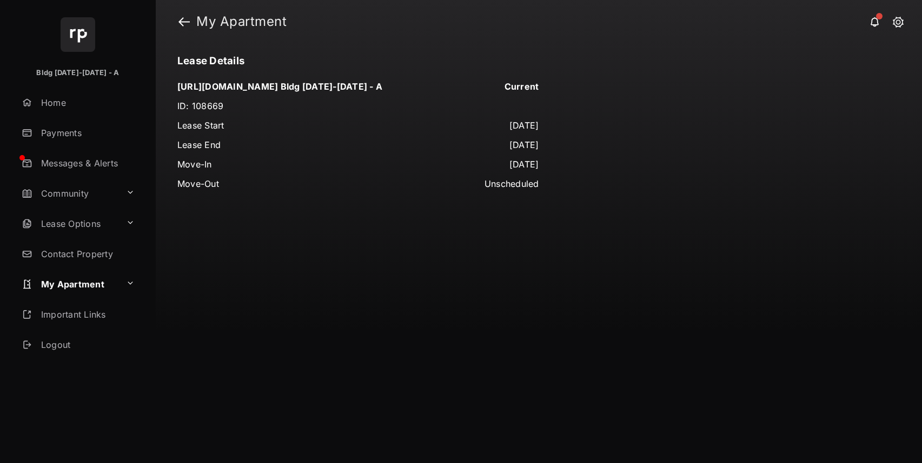
click at [77, 319] on link "Important Links" at bounding box center [78, 315] width 122 height 26
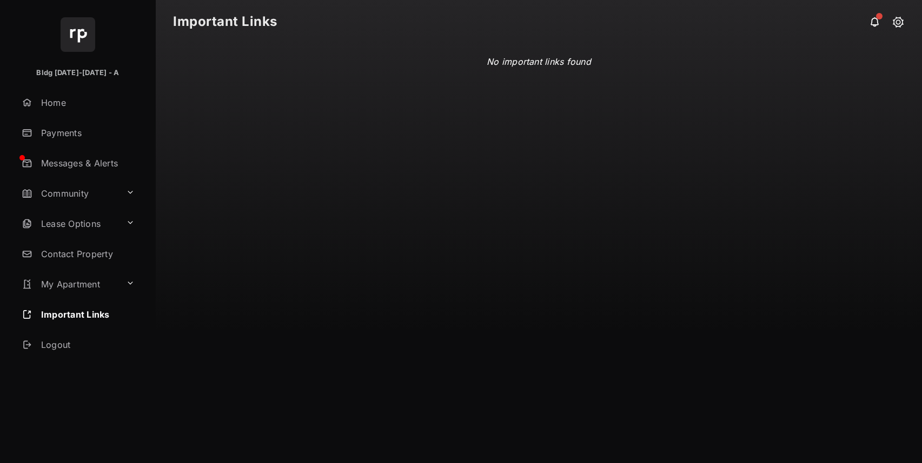
click at [89, 108] on link "Home" at bounding box center [86, 103] width 138 height 26
